Goal: Task Accomplishment & Management: Use online tool/utility

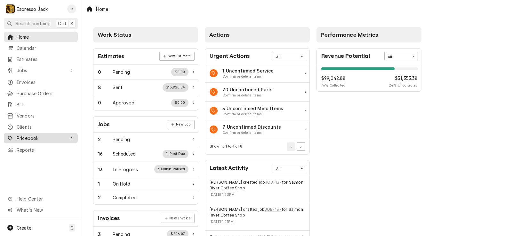
click at [42, 136] on span "Pricebook" at bounding box center [41, 138] width 48 height 7
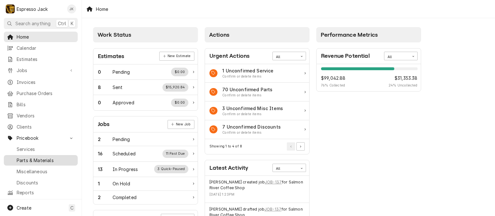
click at [26, 157] on span "Parts & Materials" at bounding box center [46, 160] width 58 height 7
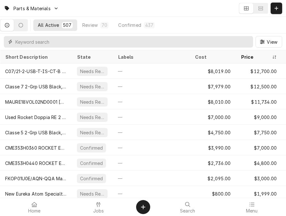
click at [105, 40] on input "Dynamic Content Wrapper" at bounding box center [132, 42] width 234 height 12
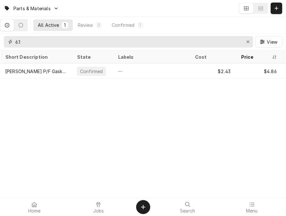
type input "6.1"
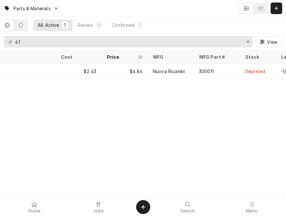
scroll to position [0, 148]
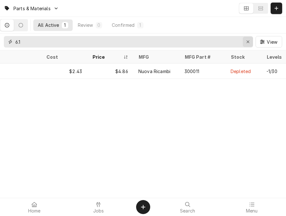
click at [245, 41] on div "Erase input" at bounding box center [247, 42] width 6 height 6
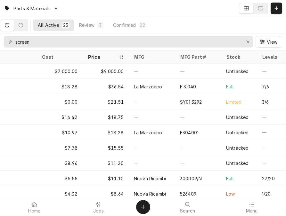
scroll to position [0, 167]
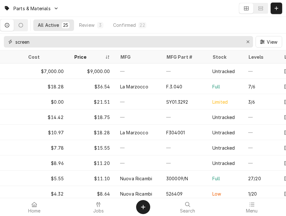
drag, startPoint x: 121, startPoint y: 45, endPoint x: -21, endPoint y: 37, distance: 142.2
click at [0, 37] on html "Parts & Materials All Active 25 Review 3 Confirmed 22 screen View Short Descrip…" at bounding box center [143, 108] width 286 height 216
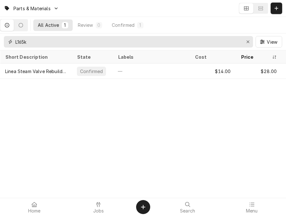
type input "L165k"
click at [249, 42] on icon "Erase input" at bounding box center [248, 42] width 4 height 4
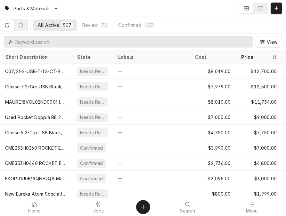
type input "l"
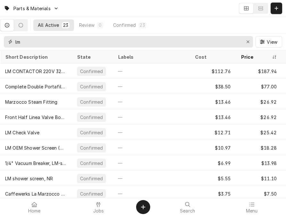
type input "l"
type input "p"
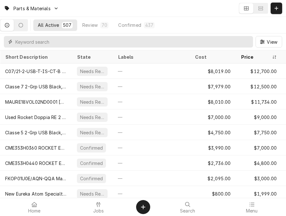
type input "o"
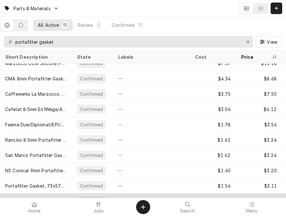
scroll to position [0, 0]
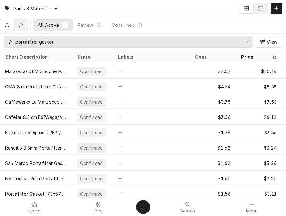
drag, startPoint x: 73, startPoint y: 45, endPoint x: 12, endPoint y: 44, distance: 61.1
click at [12, 44] on div "portafilter gasket" at bounding box center [128, 42] width 249 height 12
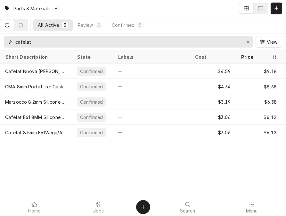
drag, startPoint x: 39, startPoint y: 44, endPoint x: 3, endPoint y: 44, distance: 36.8
click at [3, 44] on div "cafelat View" at bounding box center [143, 42] width 286 height 17
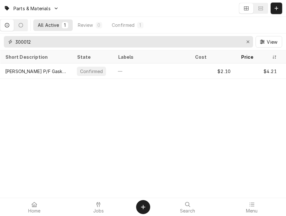
drag, startPoint x: 61, startPoint y: 42, endPoint x: -7, endPoint y: 40, distance: 67.8
click at [0, 40] on html "Parts & Materials All Active 1 Review 0 Confirmed 1 300012 View Short Descripti…" at bounding box center [143, 108] width 286 height 216
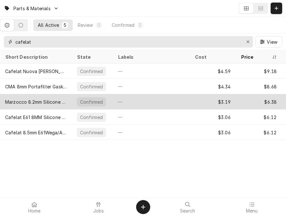
type input "cafelat"
click at [51, 101] on div "Marzocco 8.2mm Silicone Gasket, Cafelat, Blue" at bounding box center [35, 102] width 61 height 7
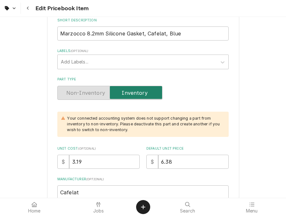
scroll to position [153, 0]
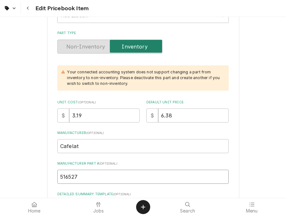
drag, startPoint x: 78, startPoint y: 176, endPoint x: 15, endPoint y: 166, distance: 63.7
click at [15, 166] on div "Use the fields below to edit this PriceBook item. Note that changes made here w…" at bounding box center [143, 208] width 286 height 677
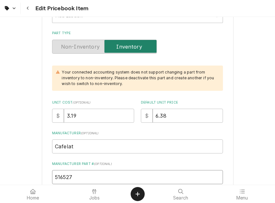
type textarea "x"
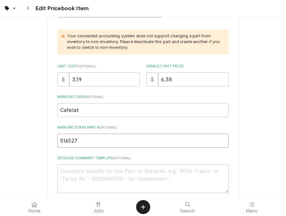
scroll to position [230, 0]
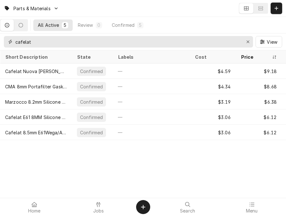
drag, startPoint x: 47, startPoint y: 41, endPoint x: -7, endPoint y: 44, distance: 54.5
click at [0, 44] on html "Parts & Materials All Active 5 Review 0 Confirmed 5 cafelat View Short Descript…" at bounding box center [143, 108] width 286 height 216
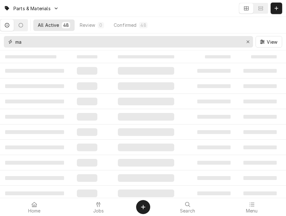
type input "m"
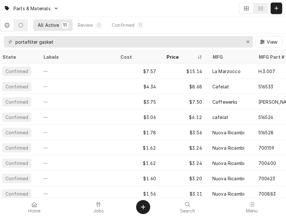
scroll to position [0, 118]
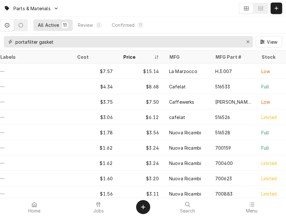
drag, startPoint x: 78, startPoint y: 46, endPoint x: -4, endPoint y: 36, distance: 83.1
click at [0, 36] on html "Parts & Materials All Active 11 Review 0 Confirmed 11 portafilter gasket View S…" at bounding box center [143, 108] width 286 height 216
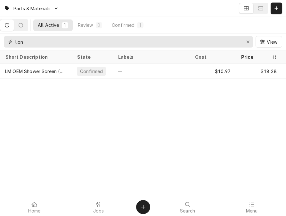
type input "lion"
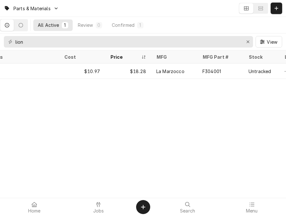
scroll to position [0, 146]
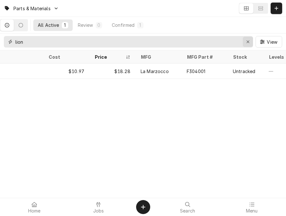
click at [245, 42] on div "Erase input" at bounding box center [247, 42] width 6 height 6
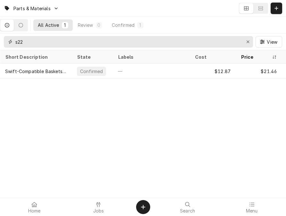
type input "s22"
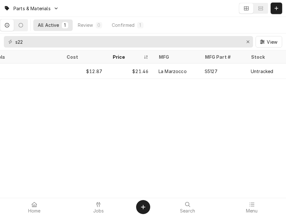
scroll to position [0, 151]
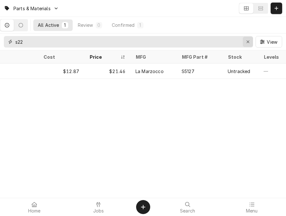
click at [248, 40] on icon "Erase input" at bounding box center [248, 42] width 4 height 4
click at [212, 43] on input "Dynamic Content Wrapper" at bounding box center [133, 42] width 237 height 12
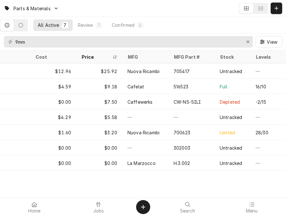
scroll to position [0, 138]
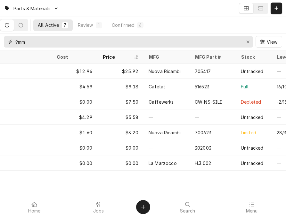
drag, startPoint x: 52, startPoint y: 45, endPoint x: -40, endPoint y: 35, distance: 93.0
click at [0, 35] on html "Parts & Materials All Active 7 Review 1 Confirmed 6 9mm View Short Description …" at bounding box center [143, 108] width 286 height 216
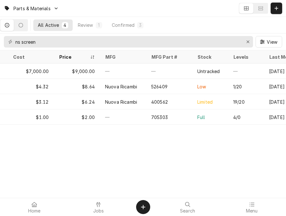
scroll to position [0, 206]
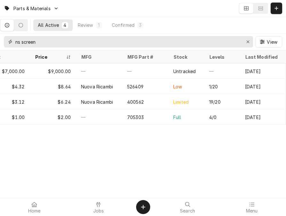
drag, startPoint x: 52, startPoint y: 43, endPoint x: 14, endPoint y: 40, distance: 38.2
click at [14, 40] on div "ns screen" at bounding box center [128, 42] width 249 height 12
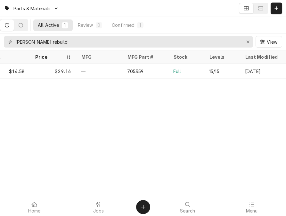
drag, startPoint x: 105, startPoint y: 33, endPoint x: 92, endPoint y: 35, distance: 12.6
click at [92, 34] on div "All Active 1 Review 0 Confirmed 1 simonelli rebuild View" at bounding box center [143, 33] width 286 height 33
drag, startPoint x: 80, startPoint y: 38, endPoint x: 16, endPoint y: 37, distance: 64.0
click at [11, 35] on div "simonelli rebuild View" at bounding box center [143, 42] width 286 height 17
drag, startPoint x: 64, startPoint y: 40, endPoint x: -15, endPoint y: 39, distance: 78.7
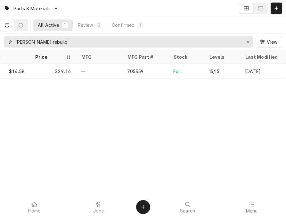
click at [0, 39] on html "Parts & Materials All Active 1 Review 0 Confirmed 1 simonelli rebuild View Shor…" at bounding box center [143, 108] width 286 height 216
drag, startPoint x: 66, startPoint y: 42, endPoint x: -8, endPoint y: 36, distance: 74.4
click at [0, 36] on html "Parts & Materials All Active 1 Review 0 Confirmed 1 low profile View Short Desc…" at bounding box center [143, 108] width 286 height 216
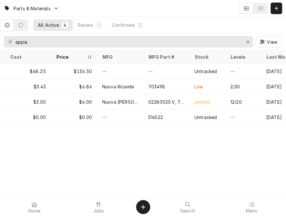
scroll to position [0, 203]
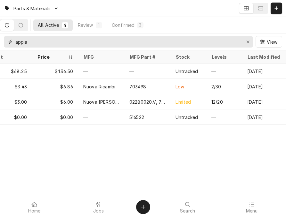
drag, startPoint x: 114, startPoint y: 42, endPoint x: -27, endPoint y: 34, distance: 140.6
click at [0, 34] on html "Parts & Materials All Active 4 Review 1 Confirmed 3 appia View Short Descriptio…" at bounding box center [143, 108] width 286 height 216
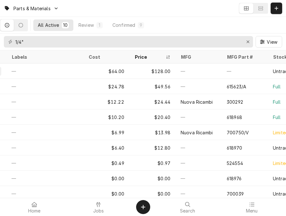
scroll to position [0, 210]
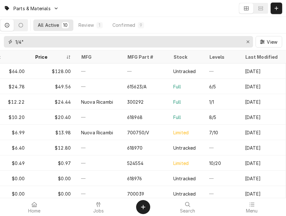
drag, startPoint x: 153, startPoint y: 40, endPoint x: -21, endPoint y: 34, distance: 174.7
click at [0, 34] on html "Parts & Materials All Active 10 Review 1 Confirmed 9 1/4" View Short Descriptio…" at bounding box center [143, 108] width 286 height 216
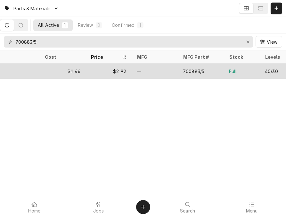
scroll to position [0, 151]
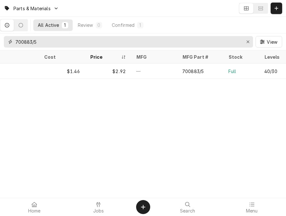
drag, startPoint x: 150, startPoint y: 41, endPoint x: 9, endPoint y: 41, distance: 140.7
click at [9, 41] on div "700883/5" at bounding box center [128, 42] width 249 height 12
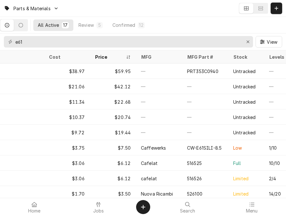
scroll to position [0, 162]
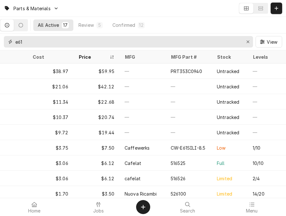
drag, startPoint x: 41, startPoint y: 42, endPoint x: -37, endPoint y: 22, distance: 80.2
click at [0, 22] on html "Parts & Materials All Active 17 Review 5 Confirmed 12 e61 View Short Descriptio…" at bounding box center [143, 108] width 286 height 216
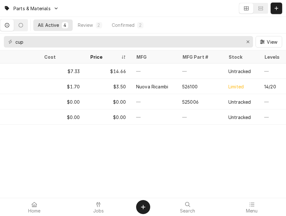
scroll to position [0, 165]
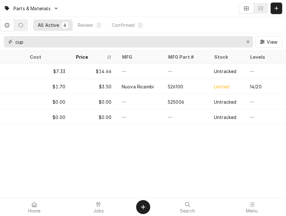
drag, startPoint x: 41, startPoint y: 38, endPoint x: -11, endPoint y: 38, distance: 51.8
click at [0, 38] on html "Parts & Materials All Active 4 Review 2 Confirmed 2 cup View Short Description …" at bounding box center [143, 108] width 286 height 216
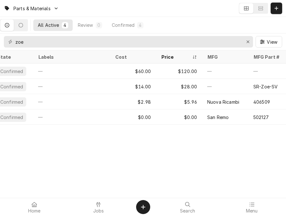
scroll to position [0, 179]
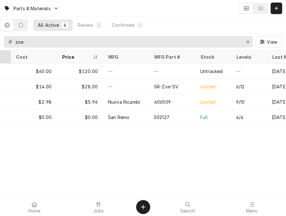
drag, startPoint x: 193, startPoint y: 39, endPoint x: 0, endPoint y: 51, distance: 193.5
click at [0, 51] on div "Parts & Materials All Active 4 Review 0 Confirmed 4 zoe View Short Description …" at bounding box center [143, 108] width 286 height 216
drag, startPoint x: -20, startPoint y: 43, endPoint x: -27, endPoint y: 43, distance: 7.0
click at [0, 43] on html "Parts & Materials All Active 4 Review 0 Confirmed 4 zoe View Short Description …" at bounding box center [143, 108] width 286 height 216
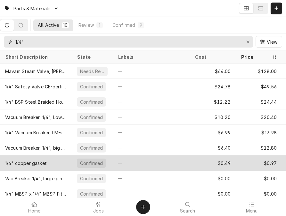
type input "1/4""
click at [49, 164] on div "1/4" copper gasket" at bounding box center [36, 163] width 72 height 15
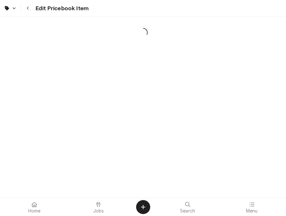
click at [77, 195] on div "Edit Pricebook Item" at bounding box center [143, 108] width 286 height 216
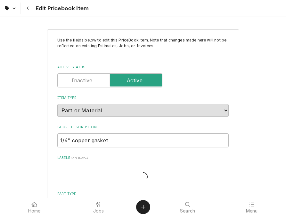
type textarea "x"
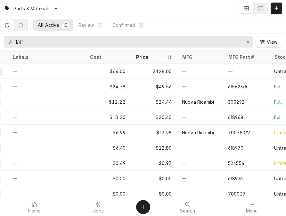
scroll to position [0, 116]
